Goal: Information Seeking & Learning: Learn about a topic

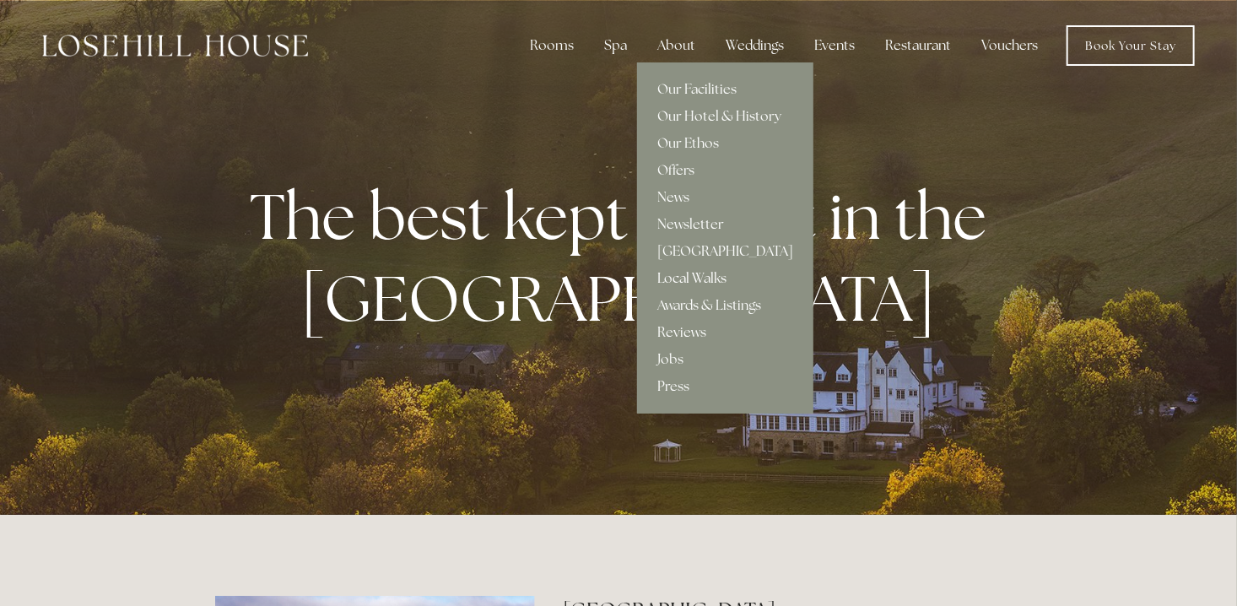
click at [679, 276] on link "Local Walks" at bounding box center [725, 278] width 176 height 27
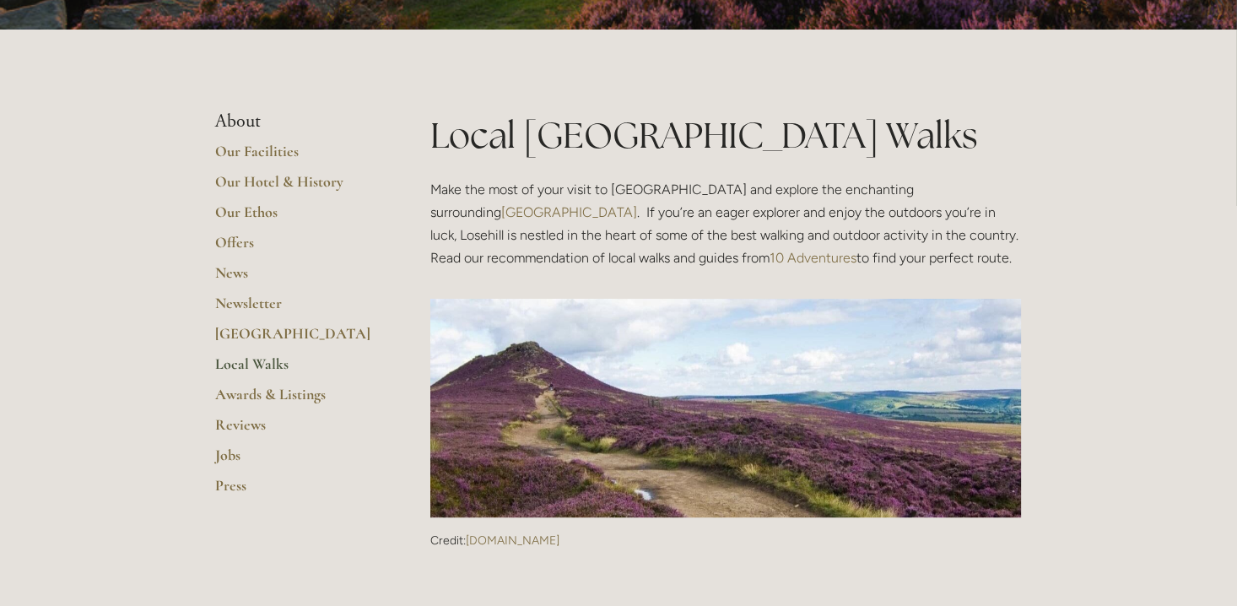
scroll to position [253, 0]
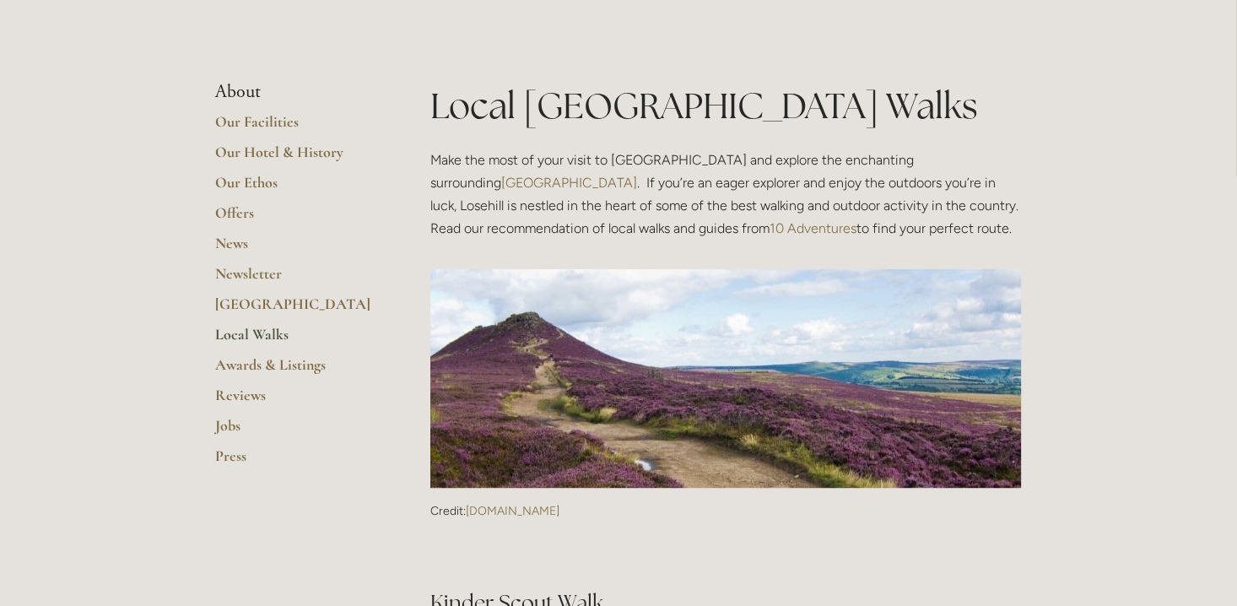
click at [770, 229] on link "10 Adventures" at bounding box center [813, 228] width 87 height 16
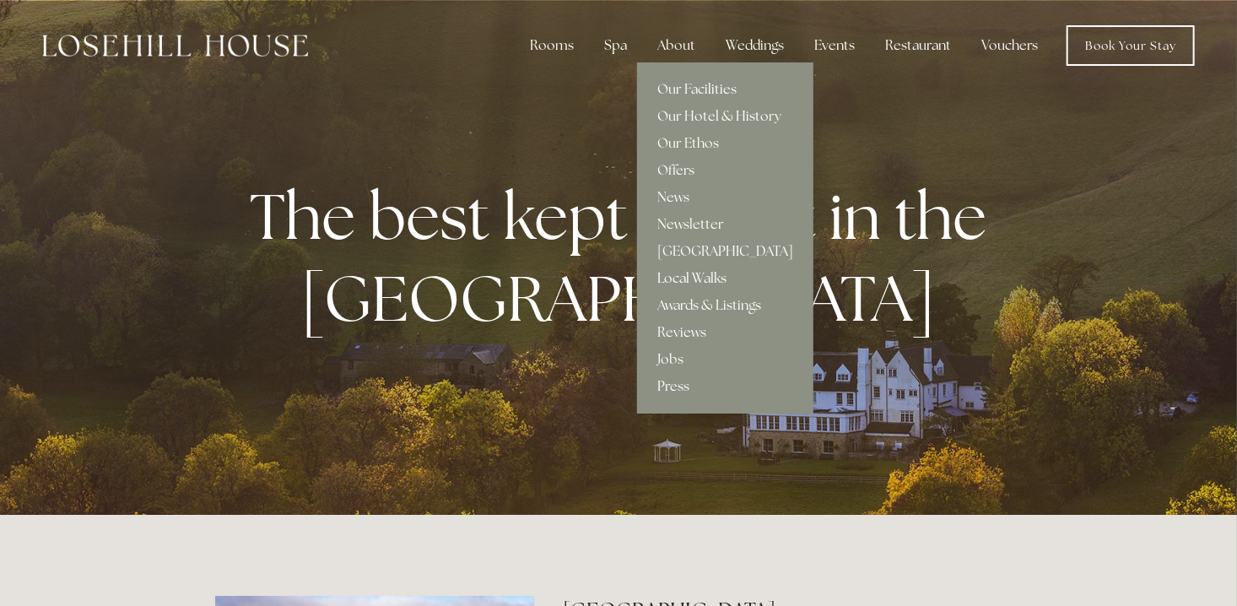
click at [707, 277] on link "Local Walks" at bounding box center [725, 278] width 176 height 27
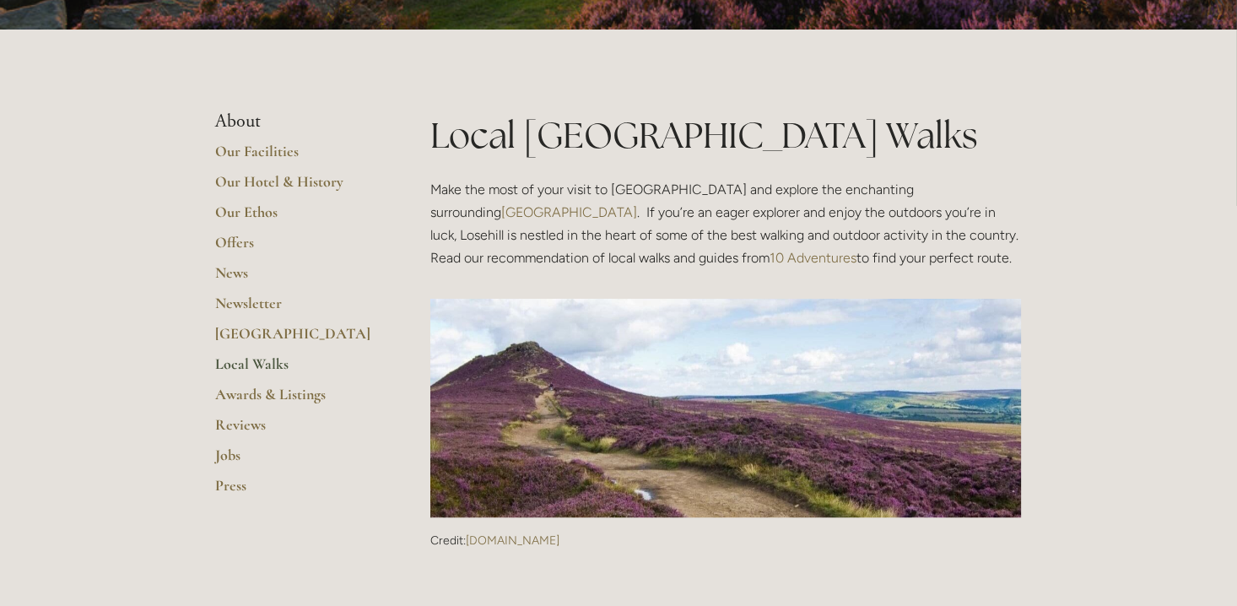
scroll to position [253, 0]
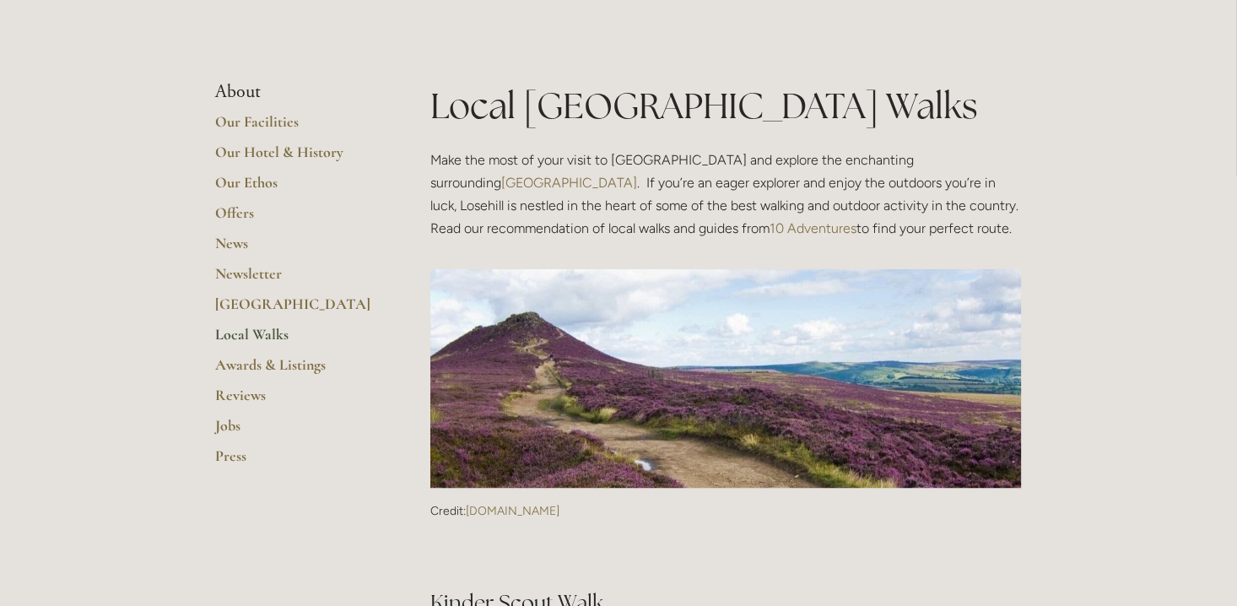
click at [272, 333] on link "Local Walks" at bounding box center [295, 340] width 161 height 30
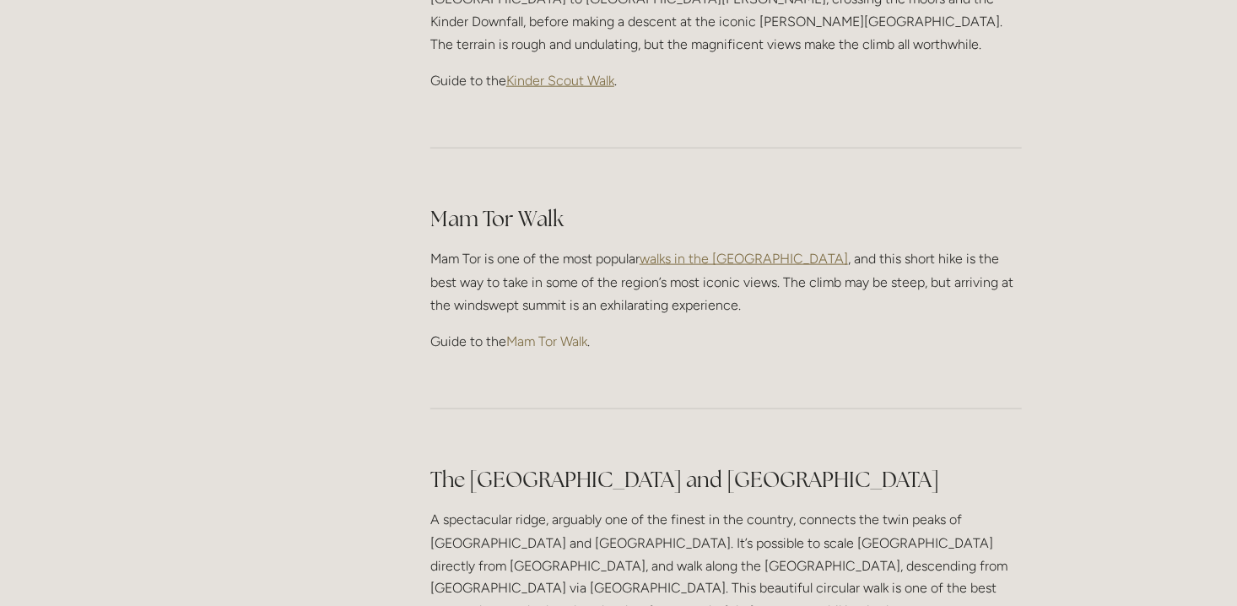
scroll to position [1013, 0]
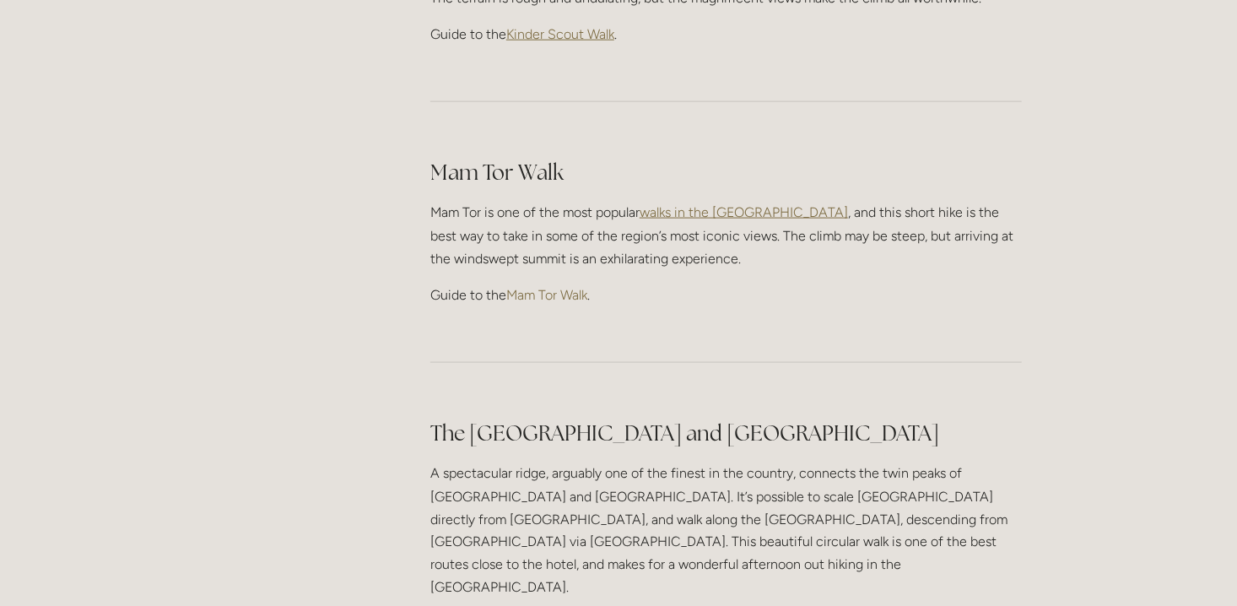
click at [564, 287] on link "Mam Tor Walk" at bounding box center [546, 295] width 81 height 16
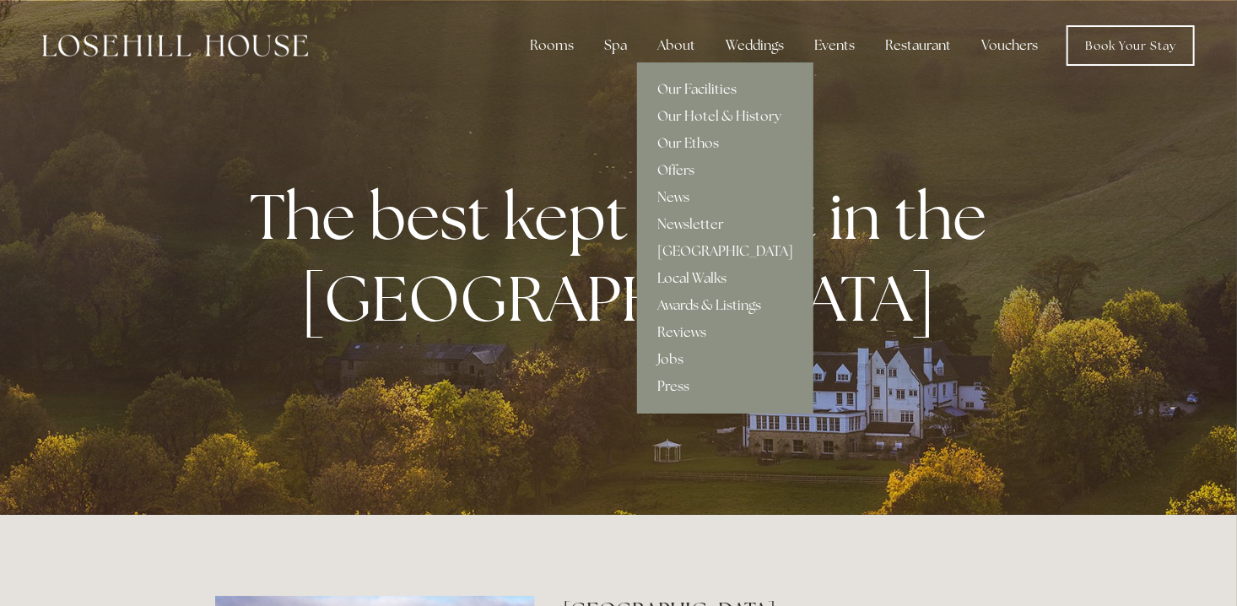
click at [700, 89] on link "Our Facilities" at bounding box center [725, 89] width 176 height 27
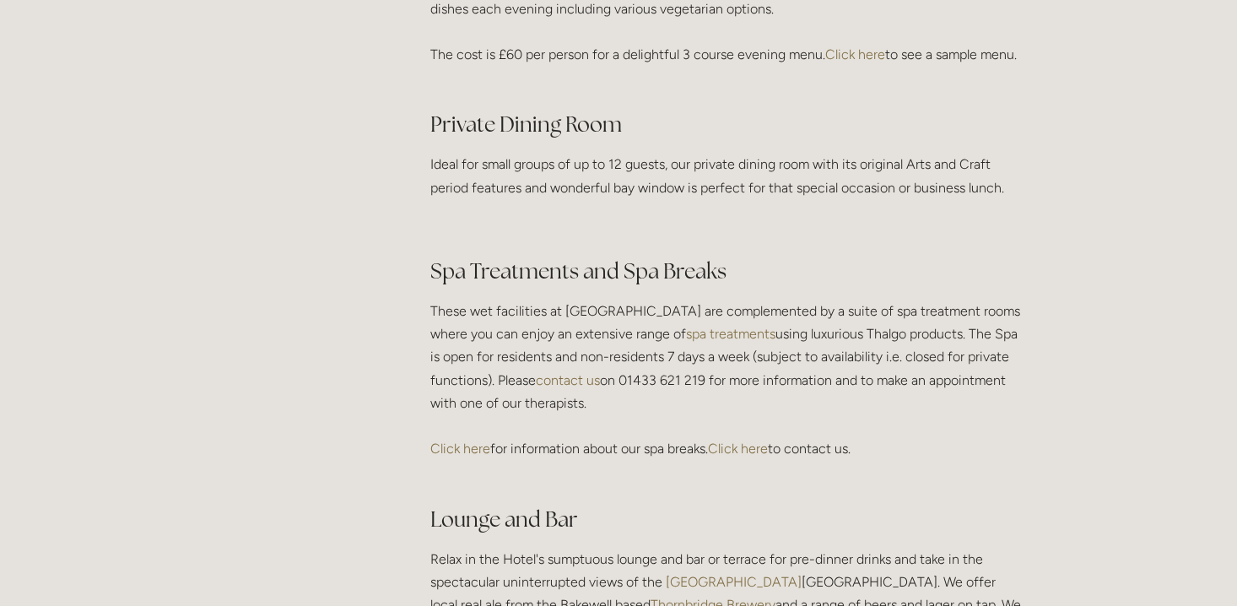
scroll to position [1941, 0]
